Goal: Find specific page/section: Find specific page/section

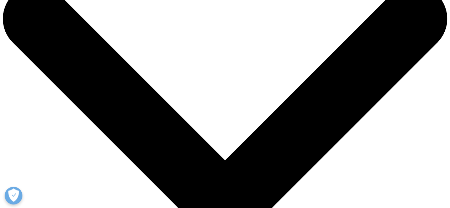
scroll to position [71, 0]
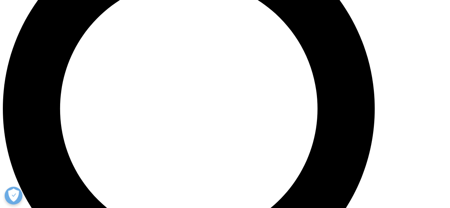
scroll to position [533, 0]
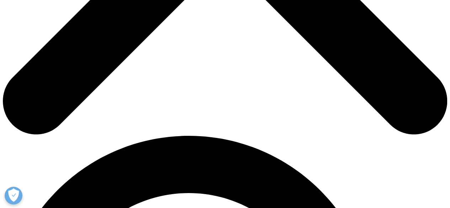
scroll to position [427, 0]
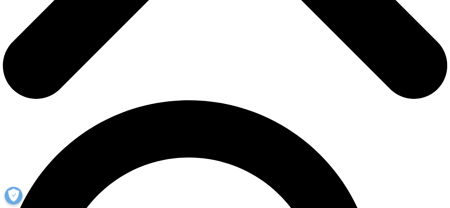
scroll to position [391, 0]
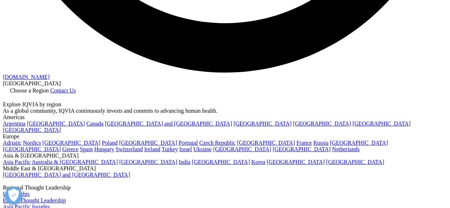
scroll to position [1280, 0]
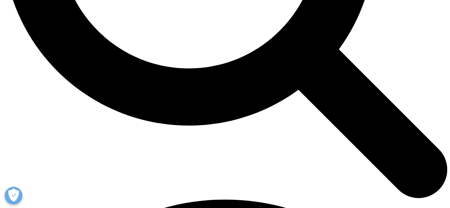
scroll to position [676, 0]
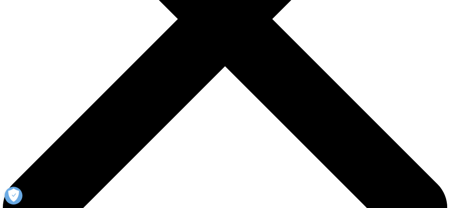
scroll to position [142, 0]
